Goal: Information Seeking & Learning: Learn about a topic

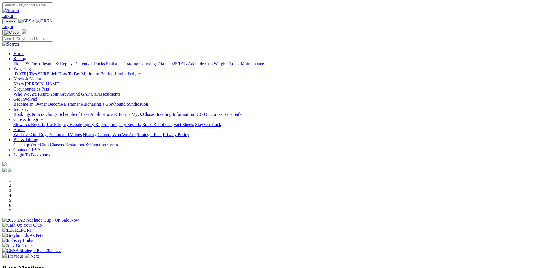
scroll to position [140, 0]
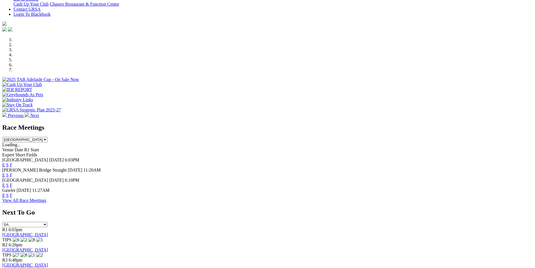
scroll to position [140, 0]
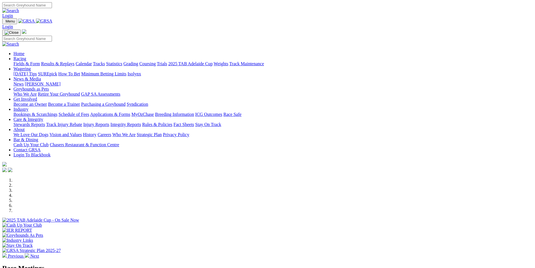
scroll to position [140, 0]
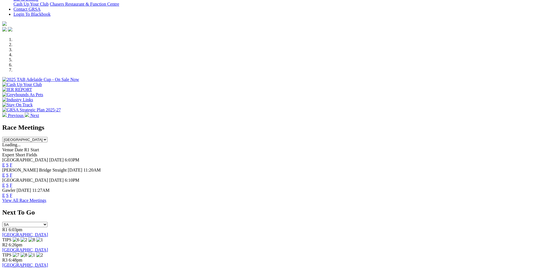
scroll to position [140, 0]
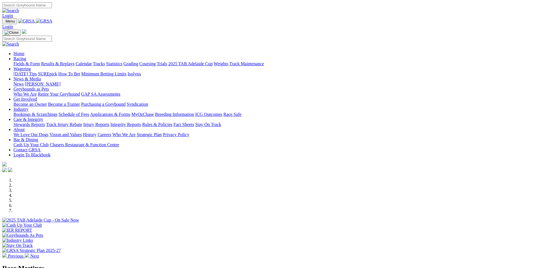
scroll to position [140, 0]
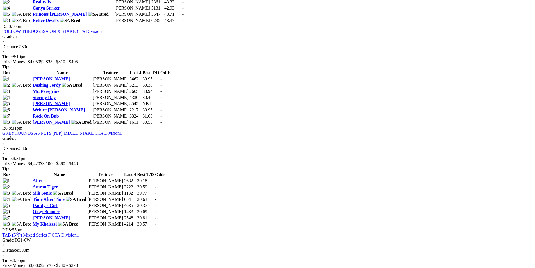
scroll to position [702, 0]
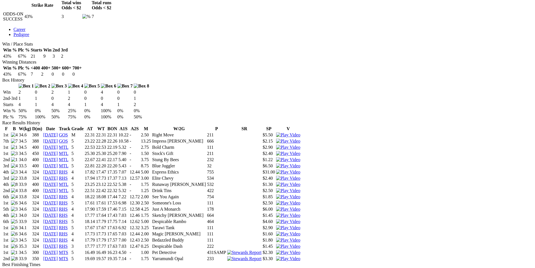
scroll to position [281, 0]
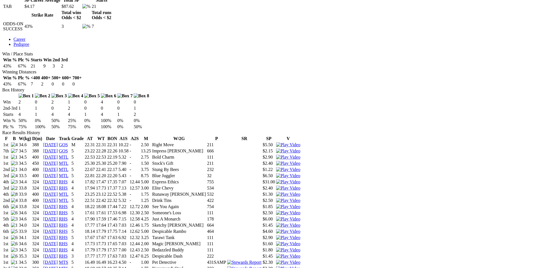
click at [68, 253] on link "RHS" at bounding box center [63, 255] width 9 height 5
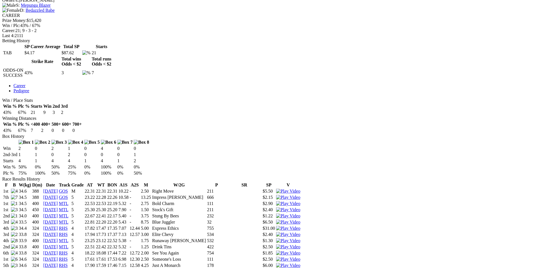
scroll to position [225, 0]
